Goal: Task Accomplishment & Management: Use online tool/utility

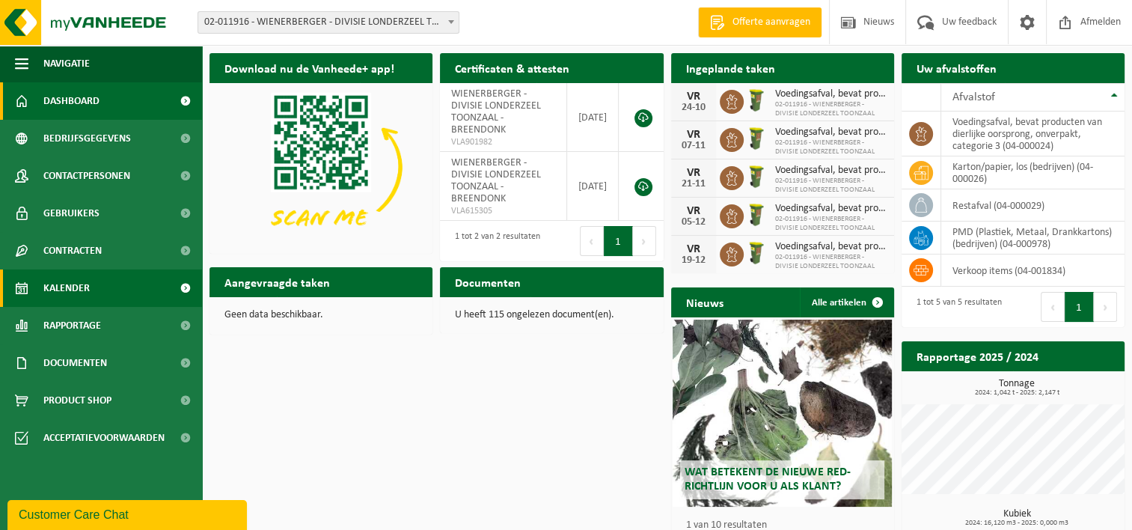
click at [72, 294] on span "Kalender" at bounding box center [66, 287] width 46 height 37
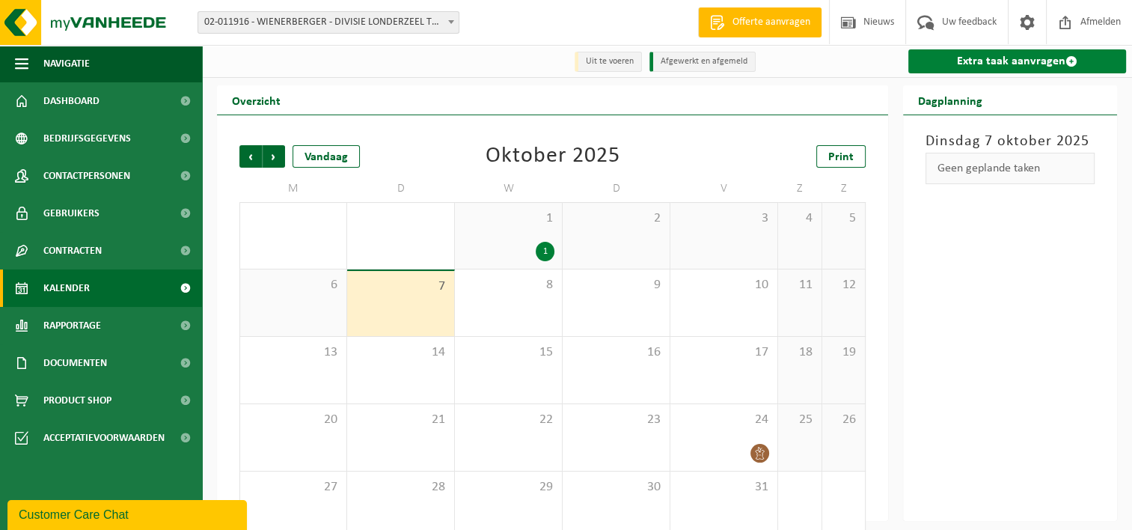
click at [965, 60] on link "Extra taak aanvragen" at bounding box center [1017, 61] width 218 height 24
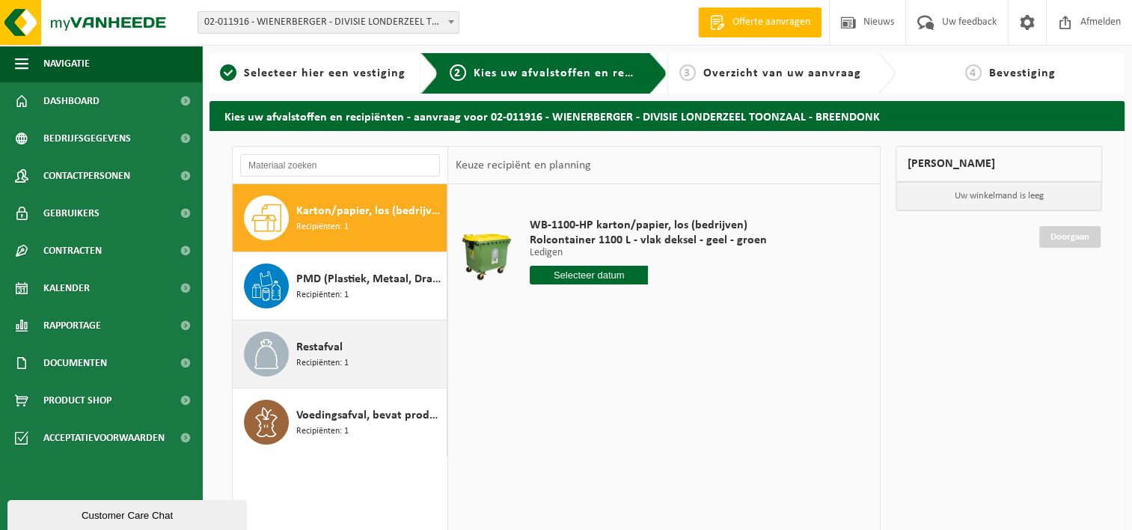
click at [325, 359] on span "Recipiënten: 1" at bounding box center [322, 363] width 52 height 14
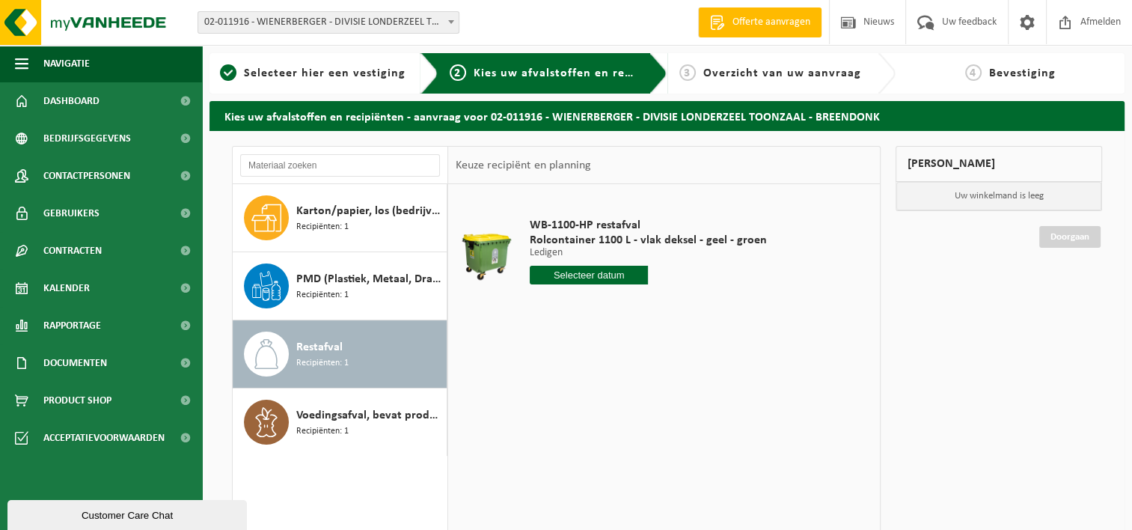
click at [616, 278] on input "text" at bounding box center [589, 275] width 119 height 19
click at [551, 403] on div "13" at bounding box center [543, 408] width 26 height 24
type input "Van 2025-10-13"
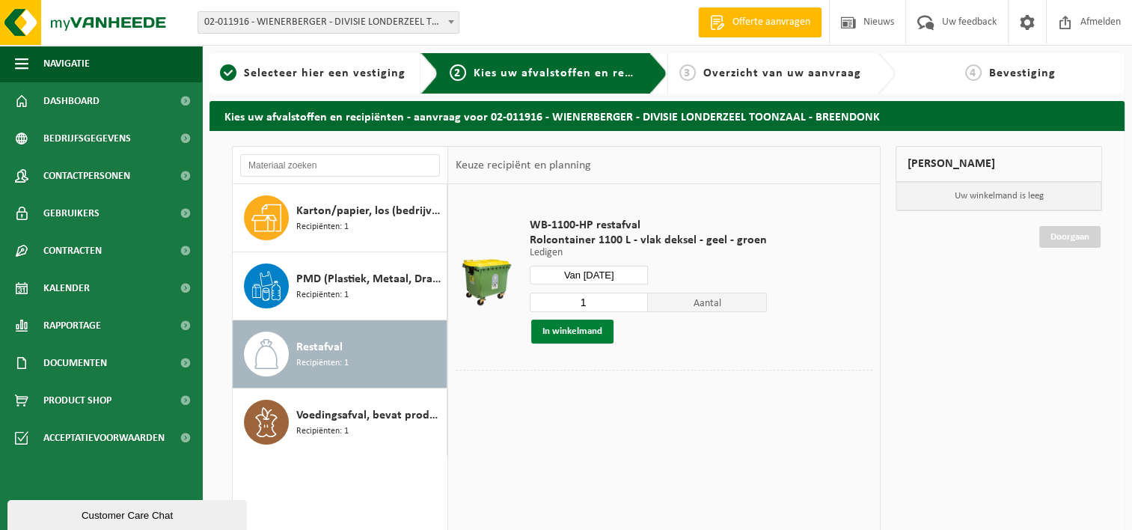
click at [577, 332] on button "In winkelmand" at bounding box center [572, 331] width 82 height 24
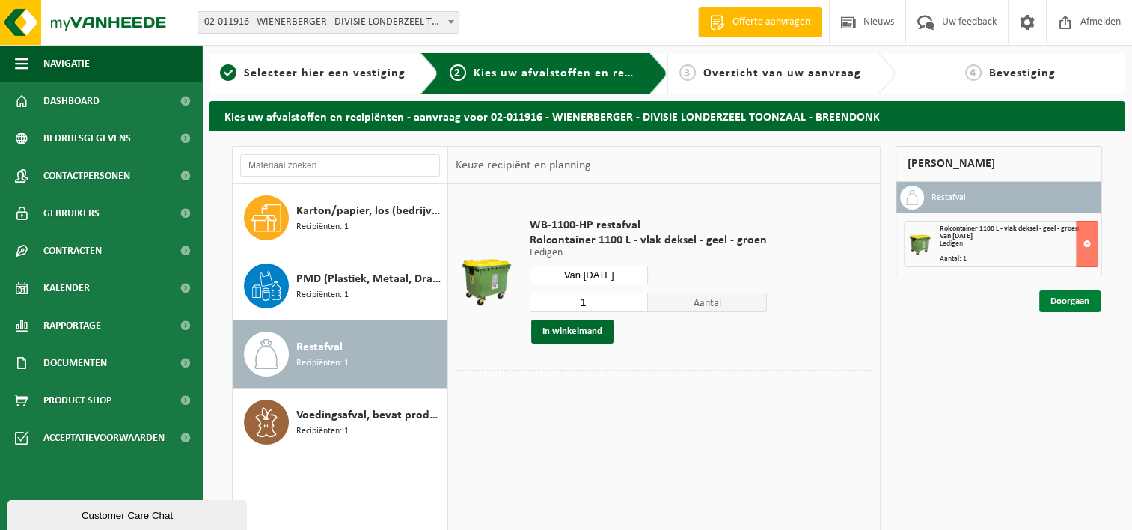
click at [1053, 305] on link "Doorgaan" at bounding box center [1069, 301] width 61 height 22
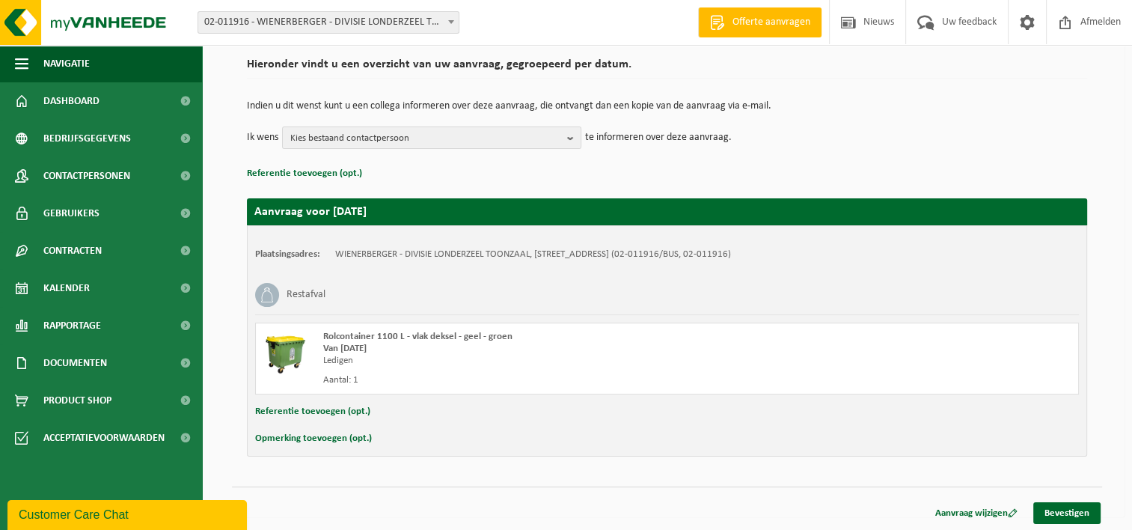
scroll to position [111, 0]
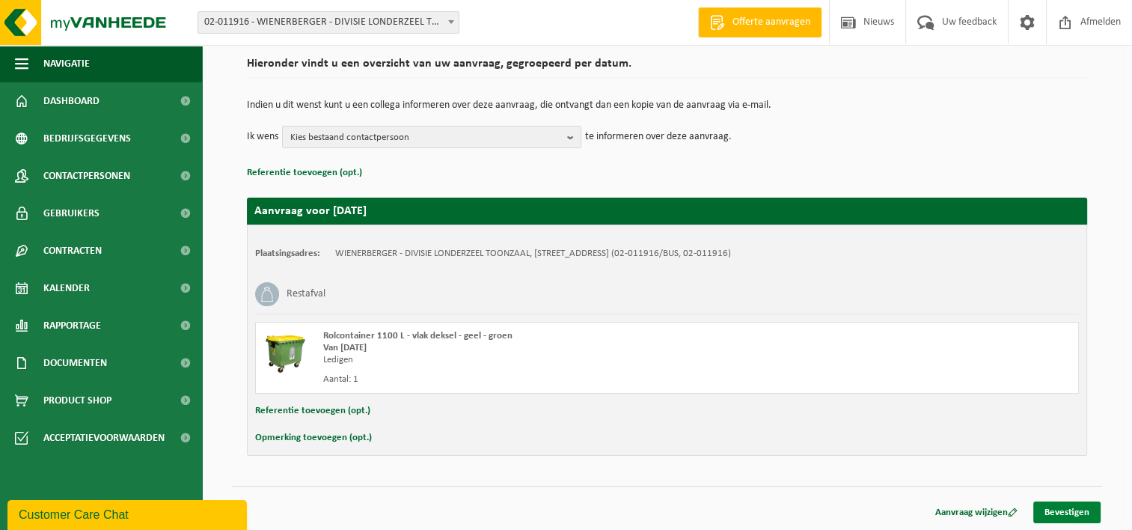
click at [1059, 506] on link "Bevestigen" at bounding box center [1066, 512] width 67 height 22
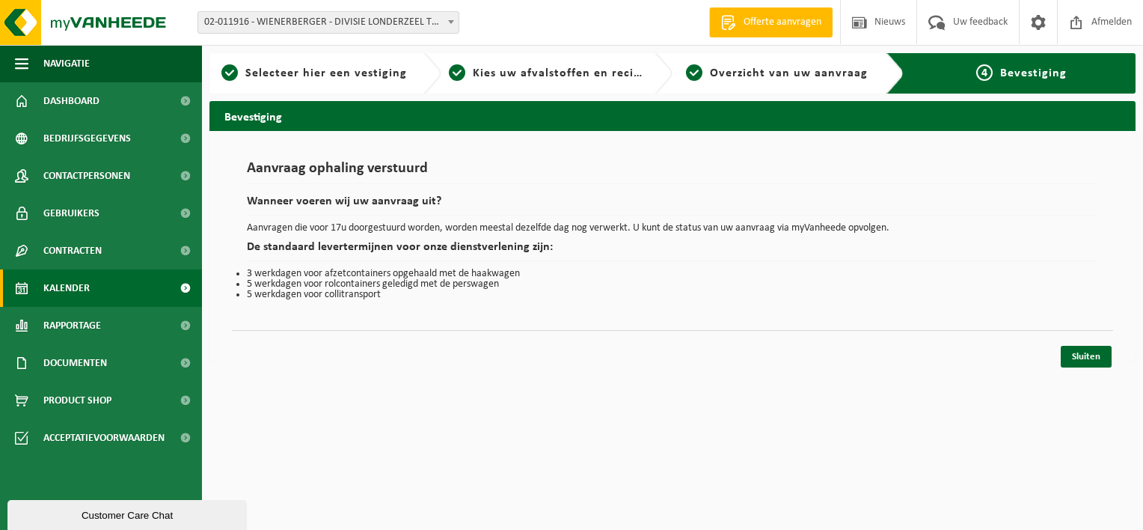
click at [78, 293] on span "Kalender" at bounding box center [66, 287] width 46 height 37
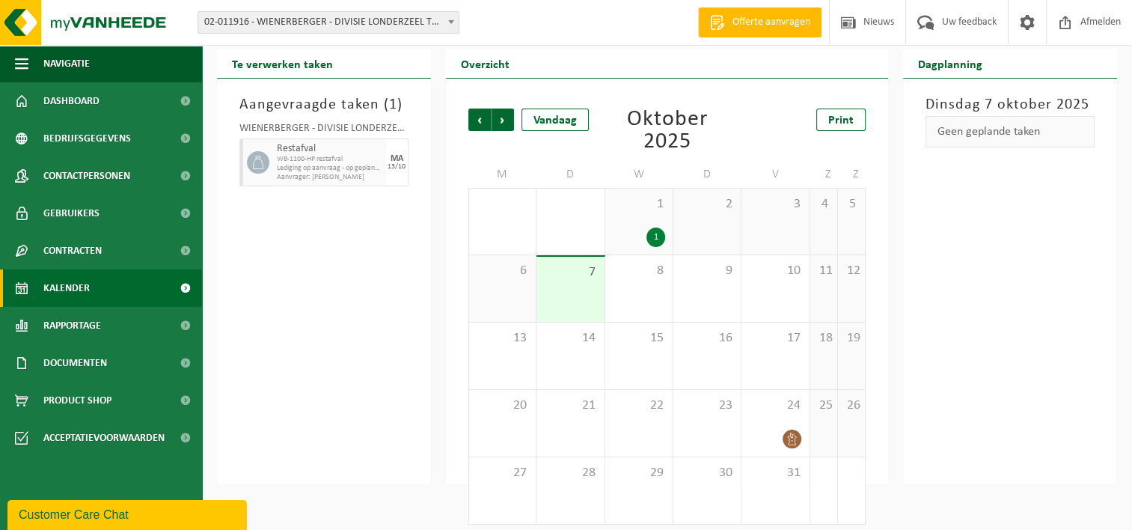
scroll to position [48, 0]
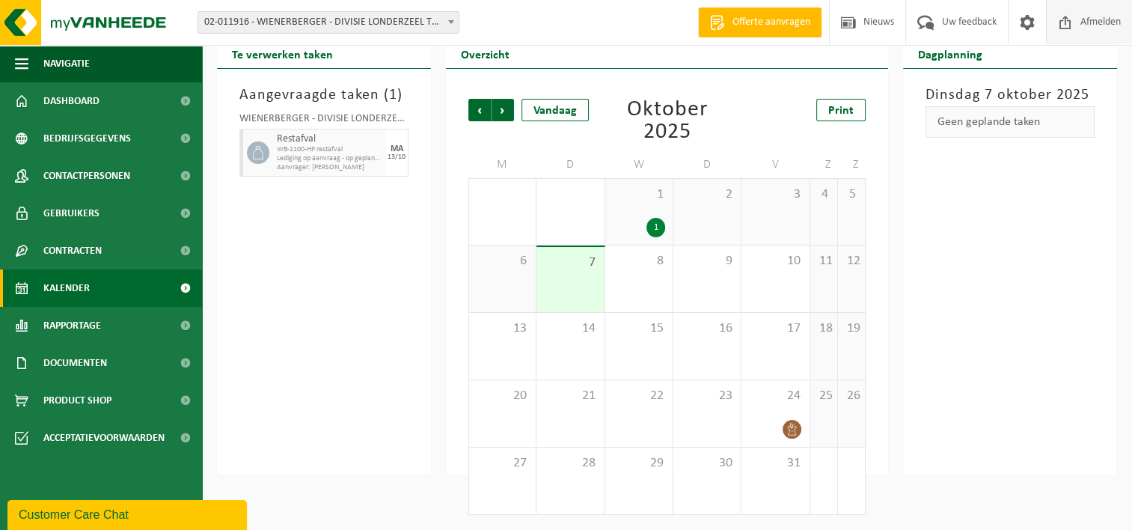
click at [1071, 24] on span at bounding box center [1065, 22] width 22 height 44
